Goal: Transaction & Acquisition: Purchase product/service

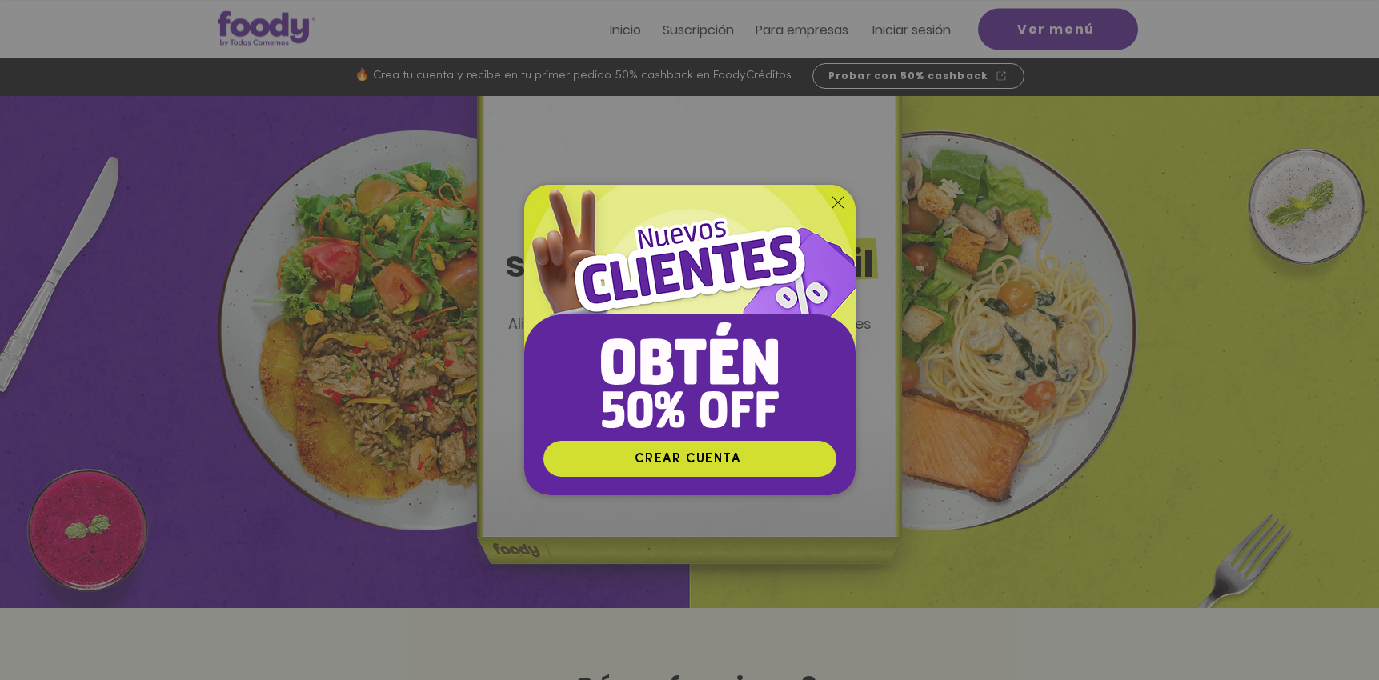
click at [834, 197] on icon "Volver al sitio" at bounding box center [837, 202] width 13 height 13
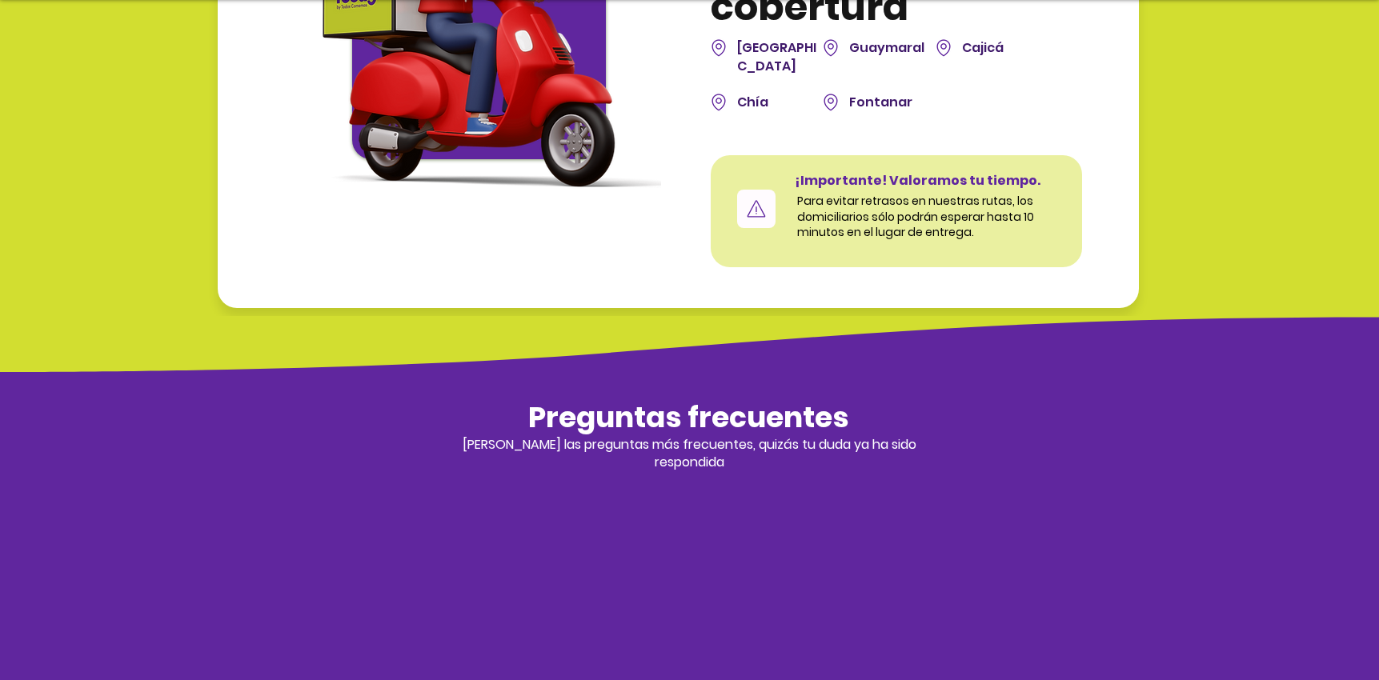
scroll to position [5308, 0]
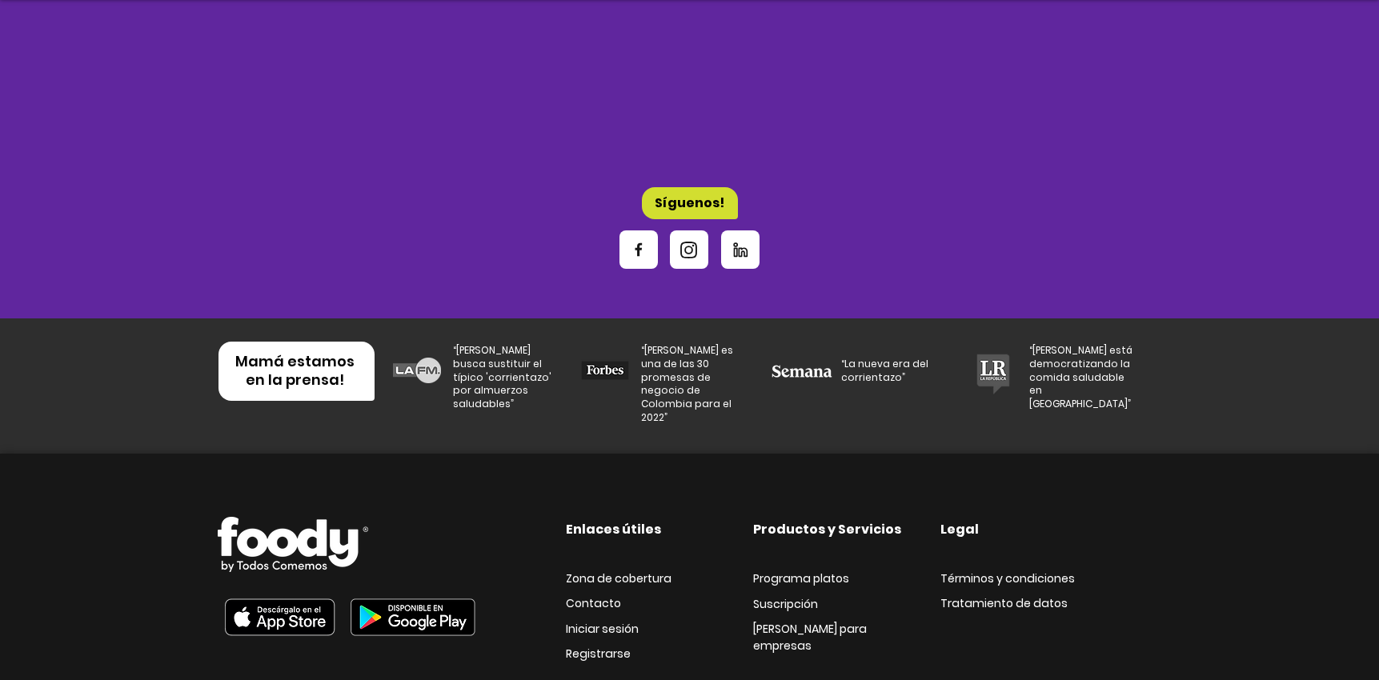
click at [690, 242] on icon "Instagram" at bounding box center [688, 250] width 17 height 17
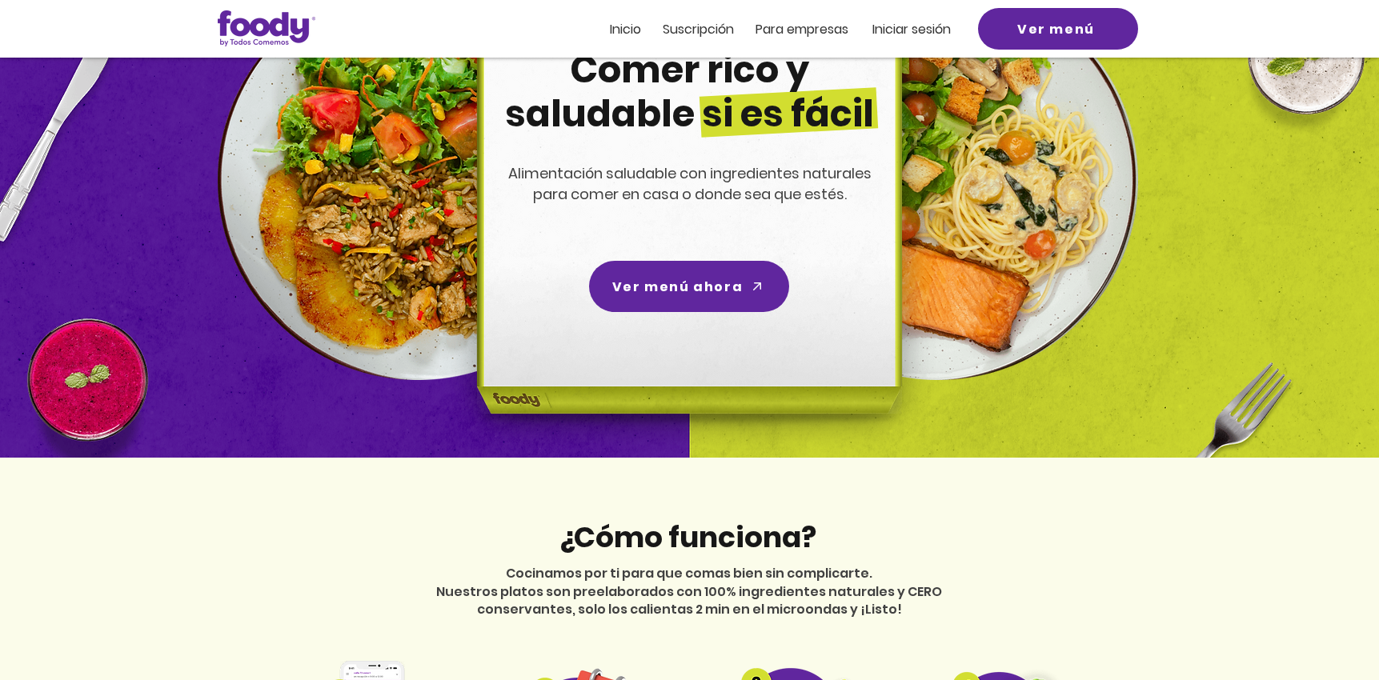
scroll to position [0, 0]
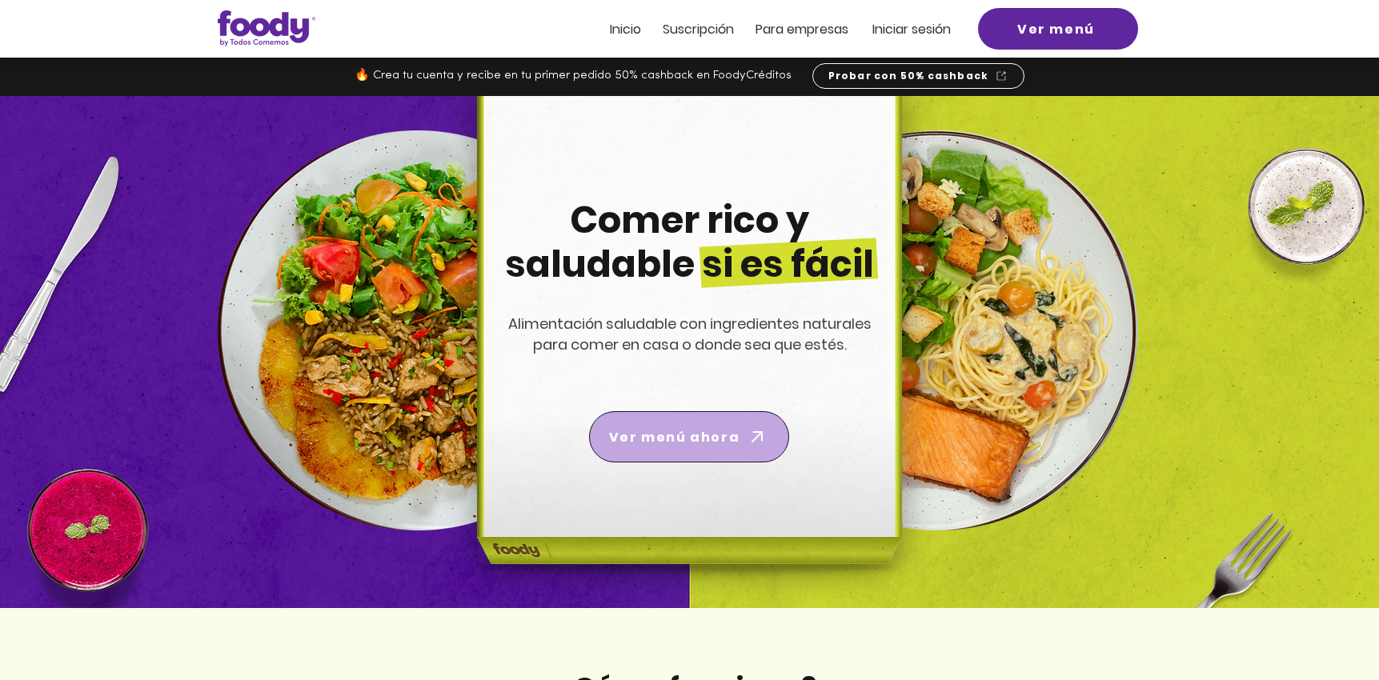
click at [748, 448] on span "Ver menú ahora" at bounding box center [689, 436] width 194 height 45
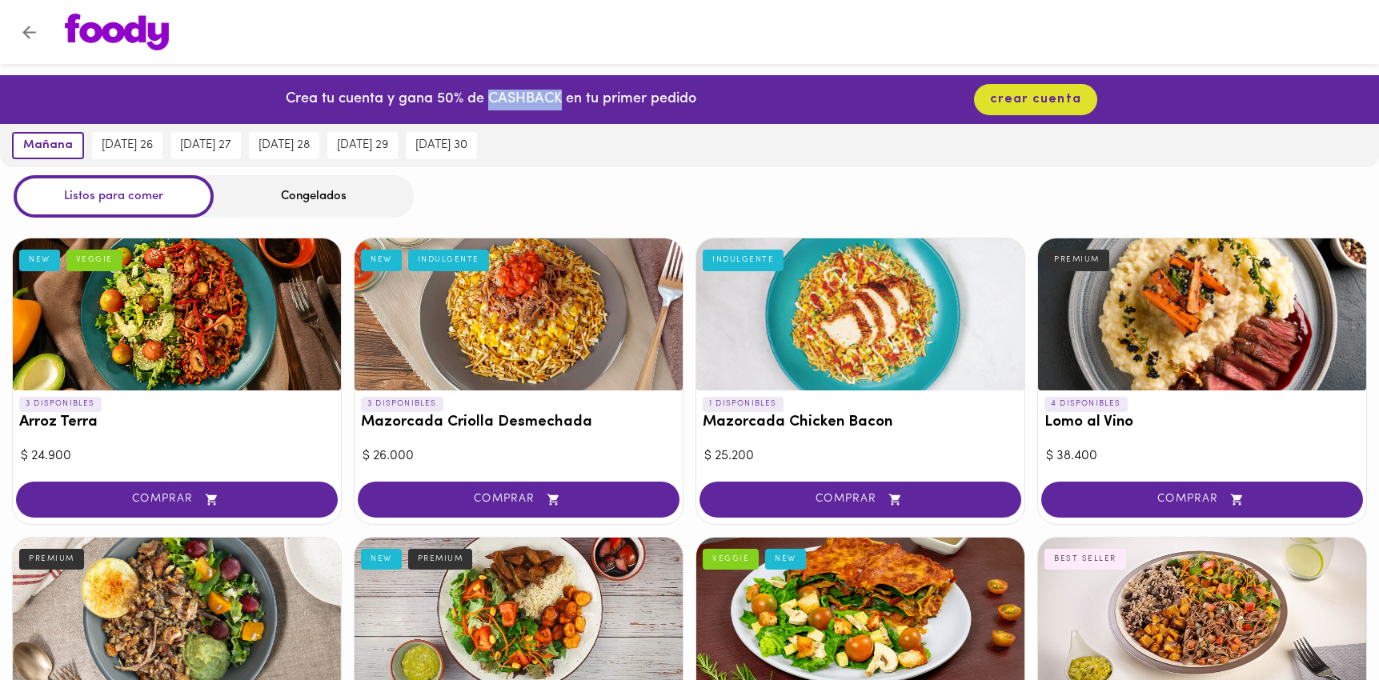
drag, startPoint x: 558, startPoint y: 97, endPoint x: 486, endPoint y: 93, distance: 71.3
click at [486, 93] on p "Crea tu cuenta y gana 50% de CASHBACK en tu primer pedido" at bounding box center [491, 100] width 410 height 21
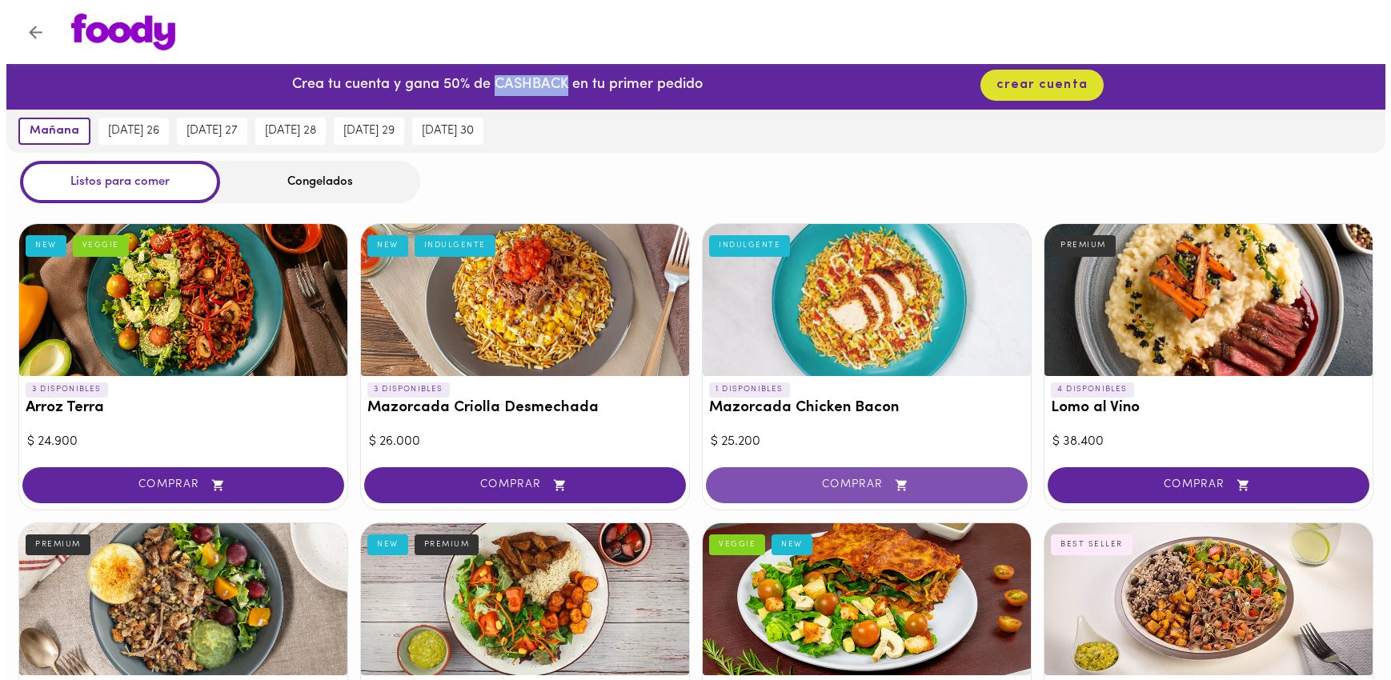
scroll to position [17, 0]
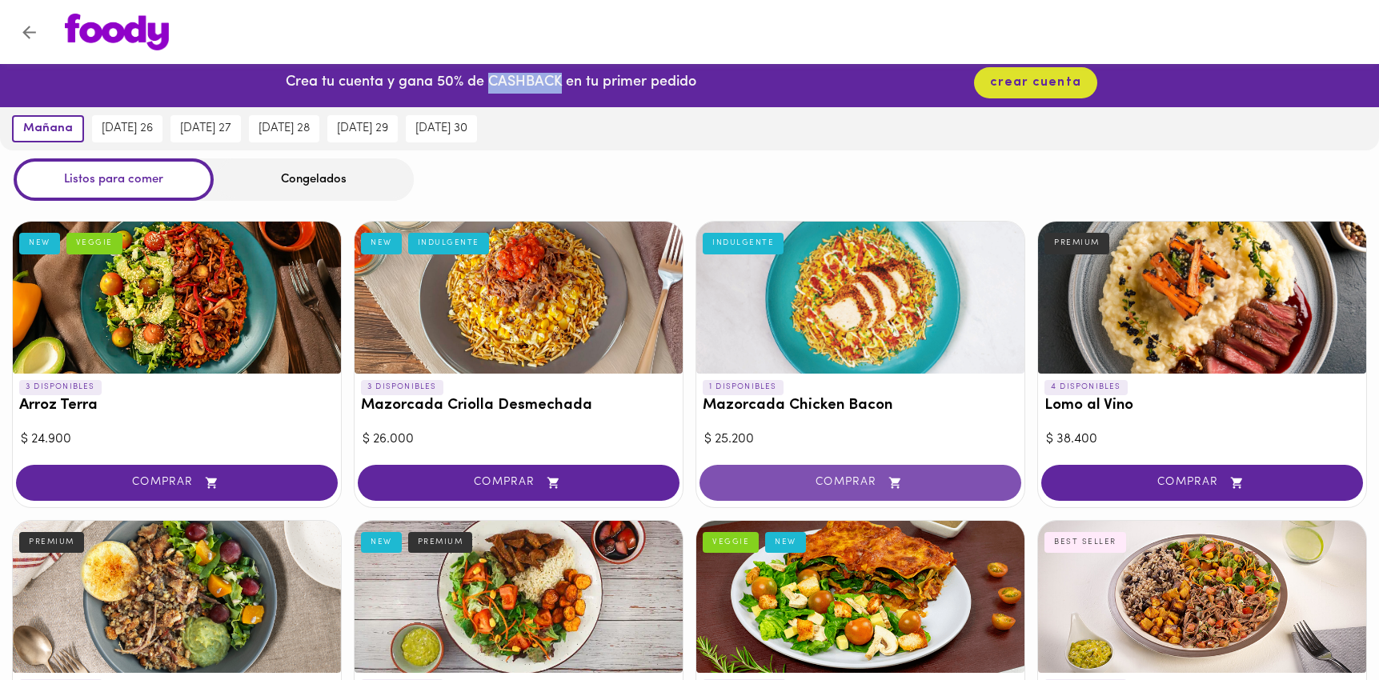
click at [874, 482] on span "COMPRAR" at bounding box center [860, 483] width 282 height 14
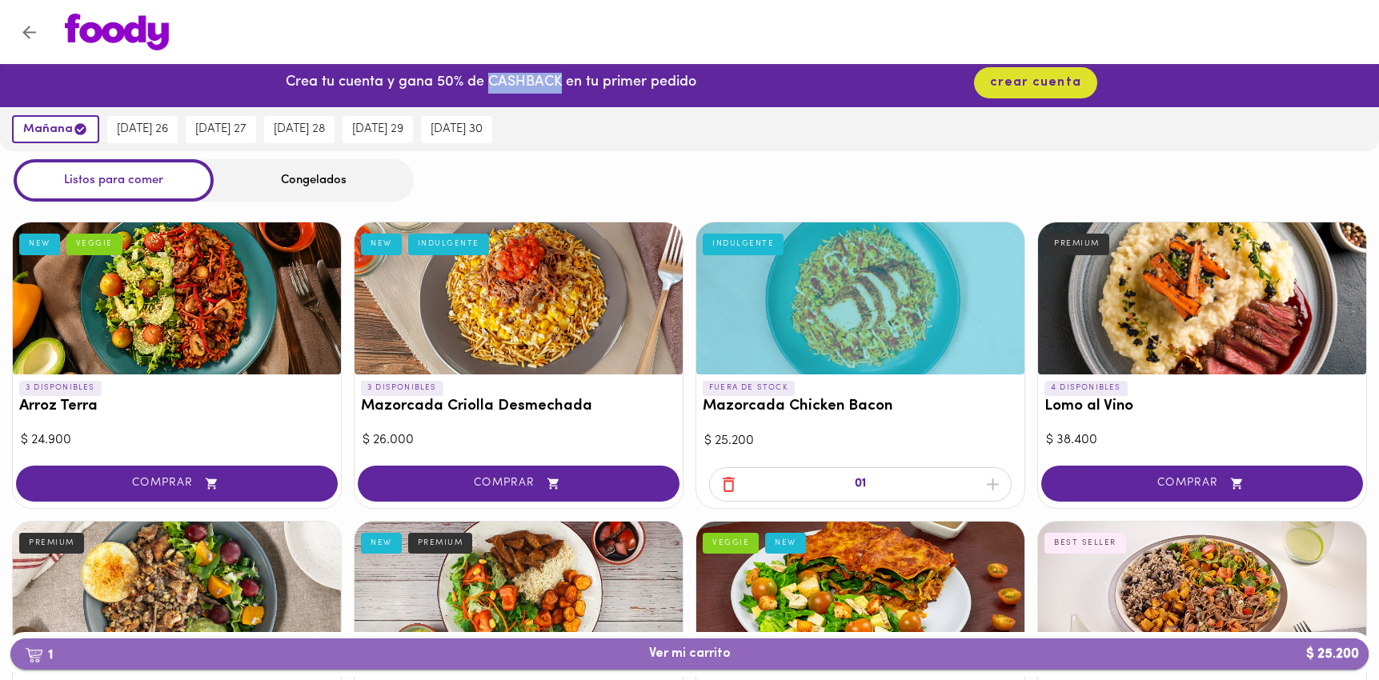
click at [785, 651] on span "1 Ver mi carrito $ 25.200" at bounding box center [689, 653] width 1332 height 15
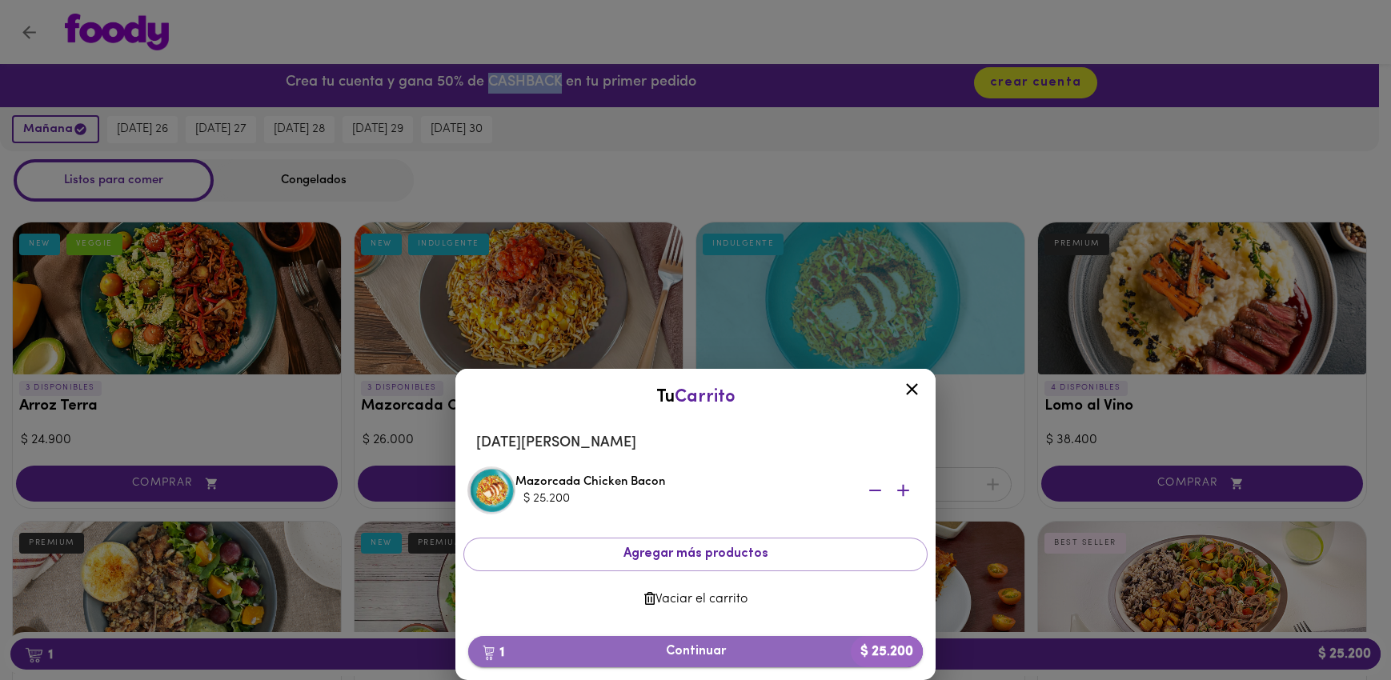
click at [697, 650] on span "1 Continuar $ 25.200" at bounding box center [695, 651] width 429 height 15
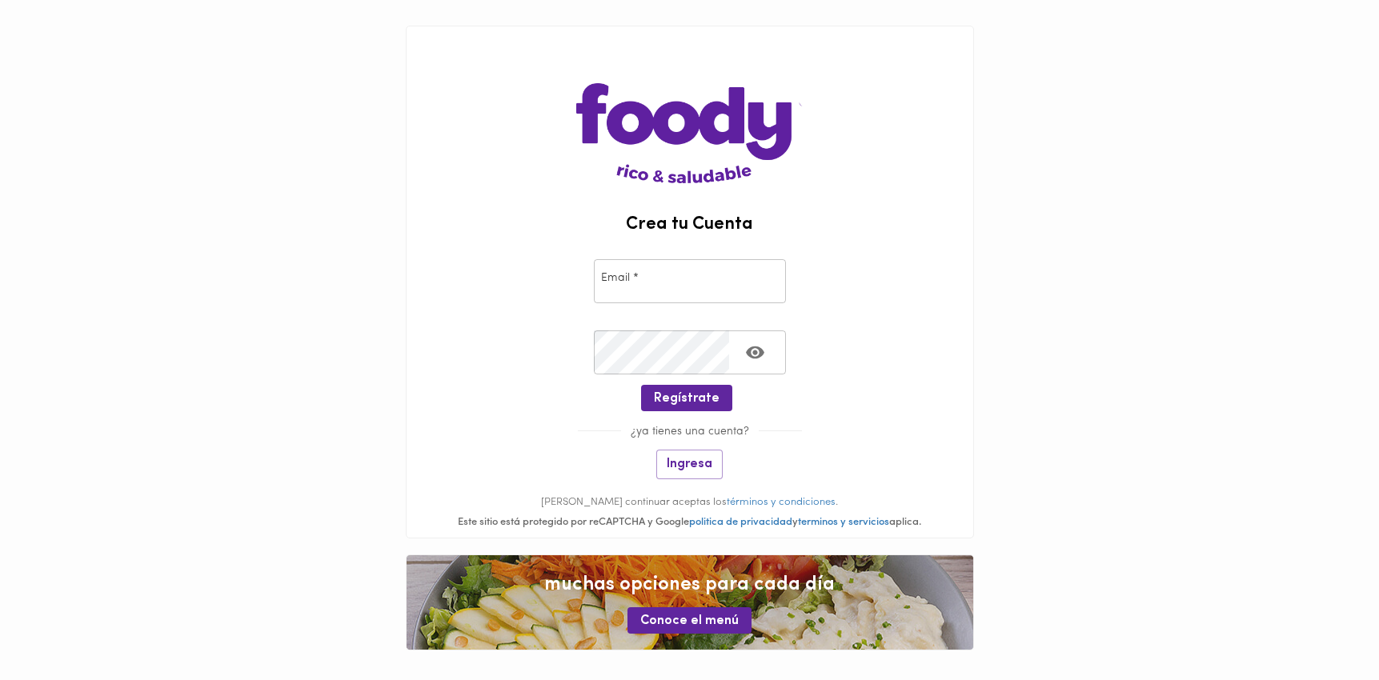
scroll to position [25, 0]
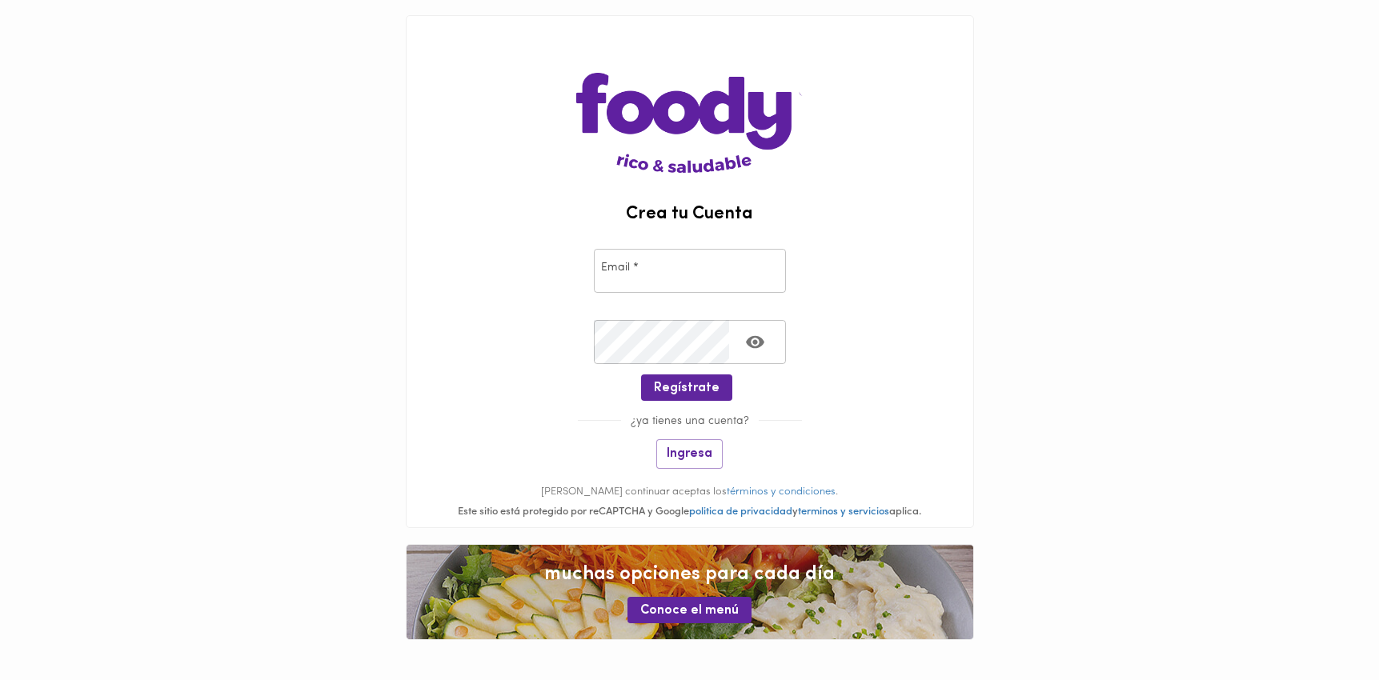
scroll to position [17, 0]
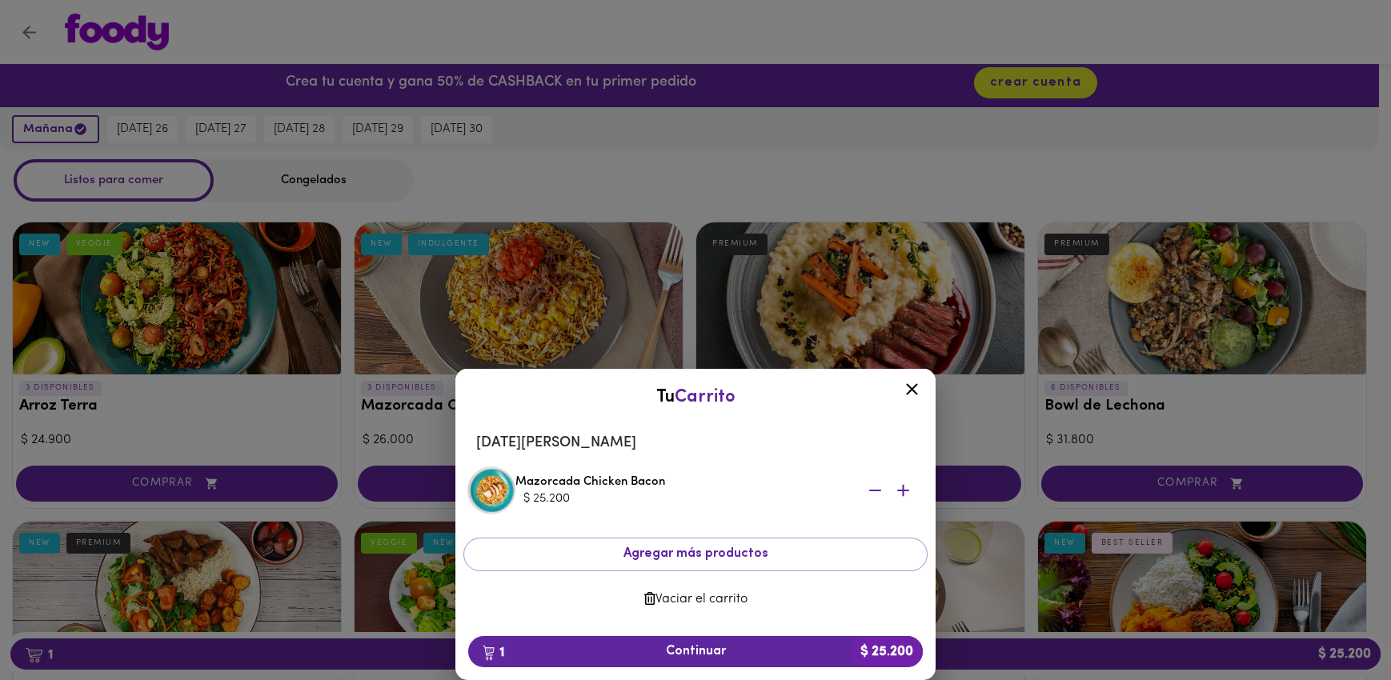
click at [910, 384] on icon at bounding box center [912, 389] width 20 height 20
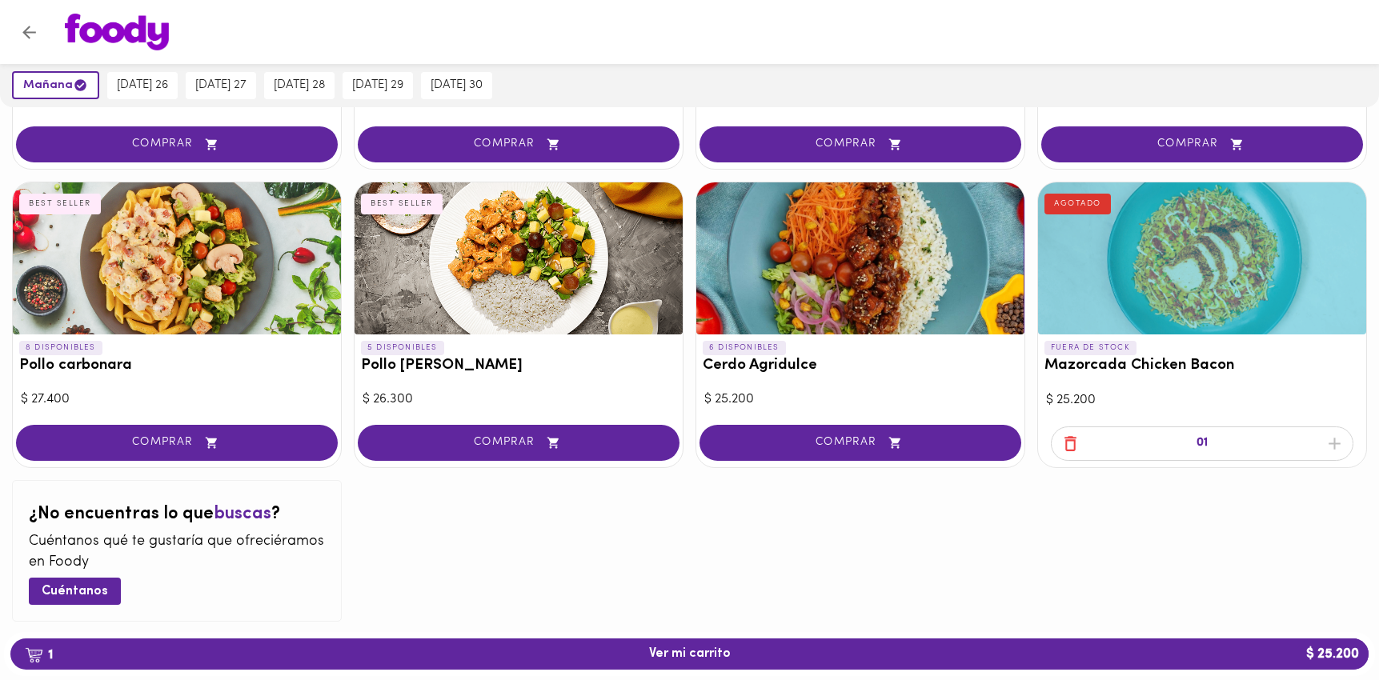
scroll to position [1583, 0]
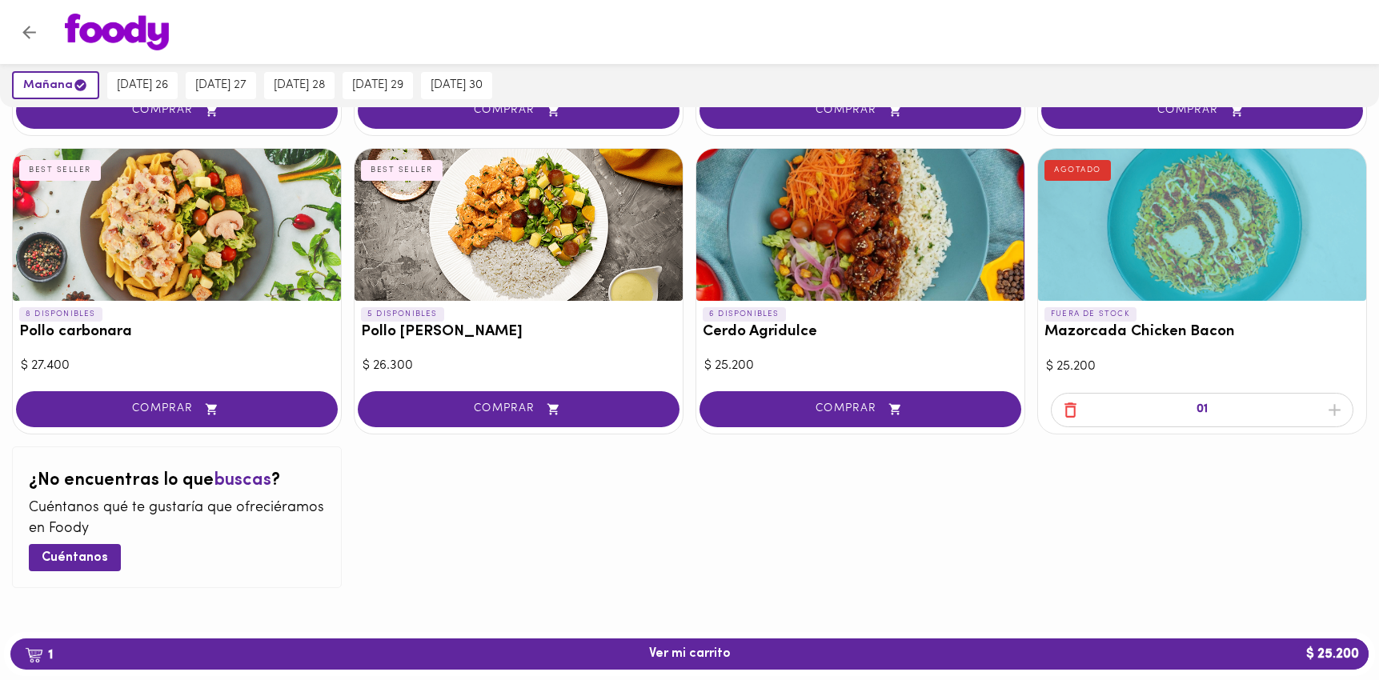
click at [26, 27] on icon "Volver" at bounding box center [29, 32] width 20 height 20
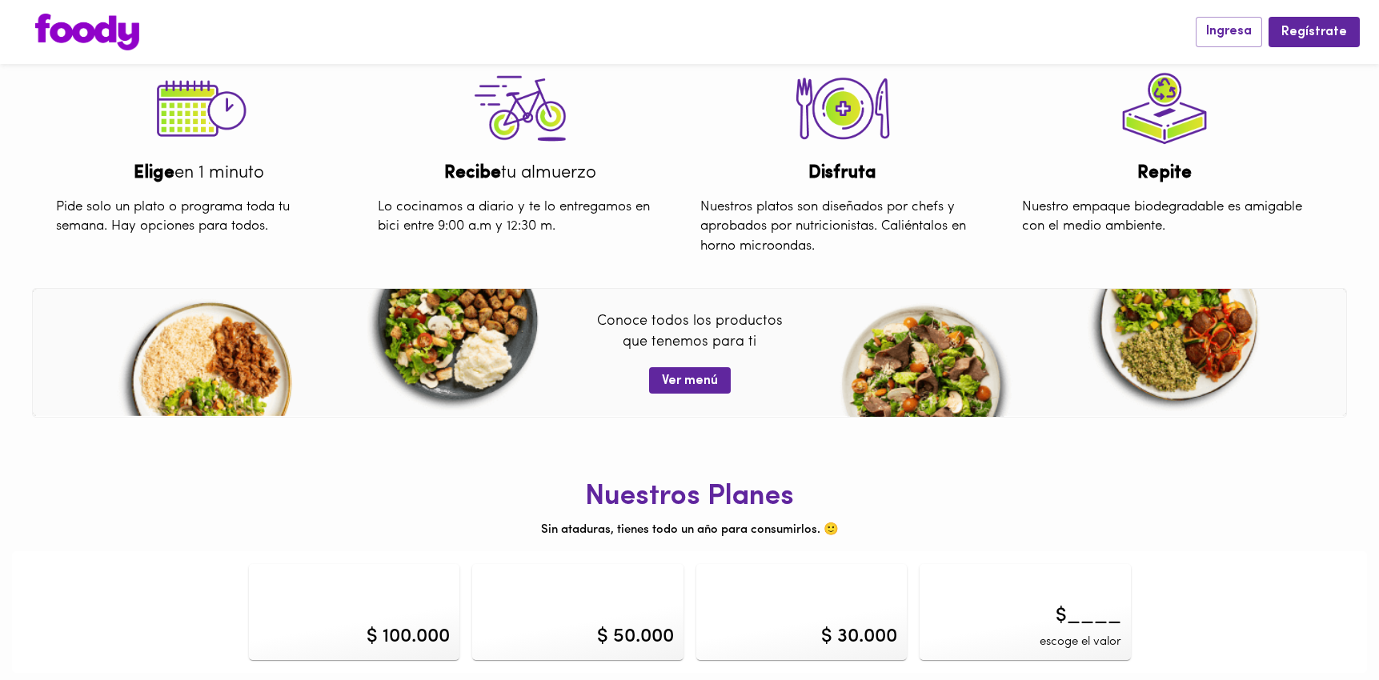
scroll to position [613, 0]
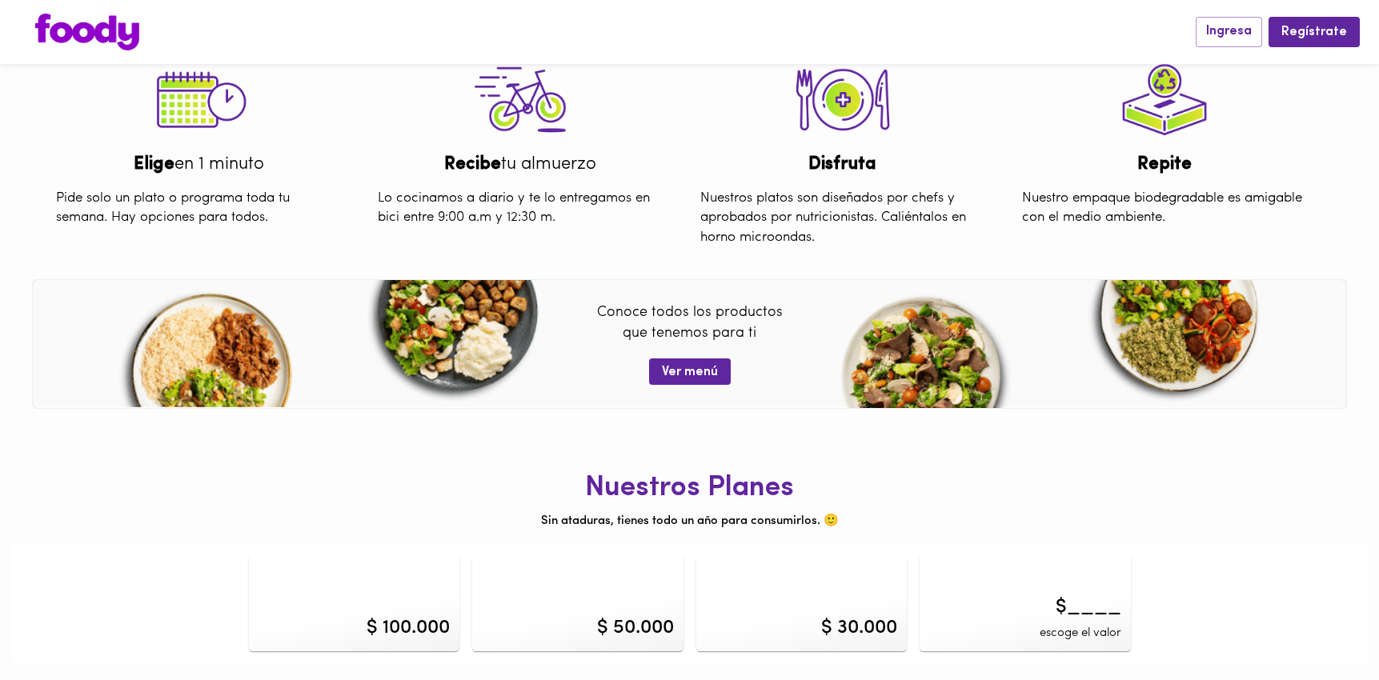
click at [857, 473] on h1 "Nuestros Planes" at bounding box center [689, 489] width 1355 height 32
click at [448, 588] on div "$ 100.000" at bounding box center [354, 603] width 211 height 96
